Goal: Task Accomplishment & Management: Manage account settings

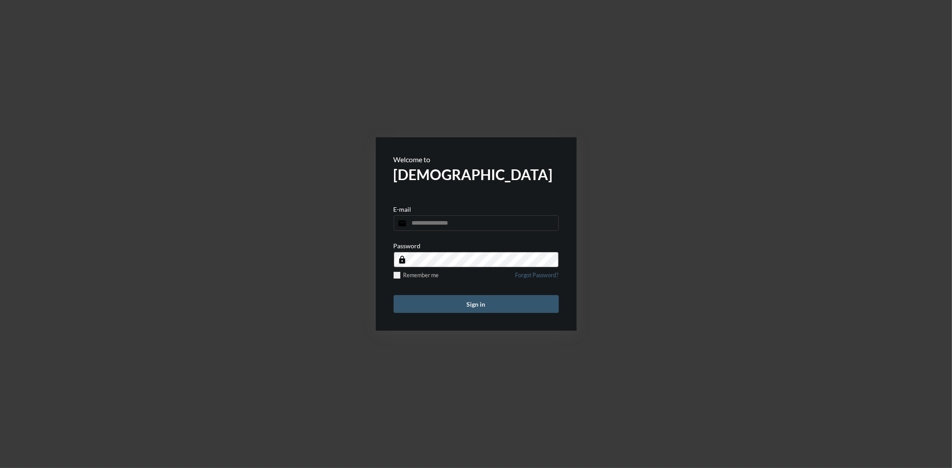
type input "**********"
click at [522, 303] on button "Sign in" at bounding box center [476, 304] width 165 height 18
type input "**********"
click at [498, 299] on button "Sign in" at bounding box center [476, 304] width 165 height 18
